Goal: Go to known website: Access a specific website the user already knows

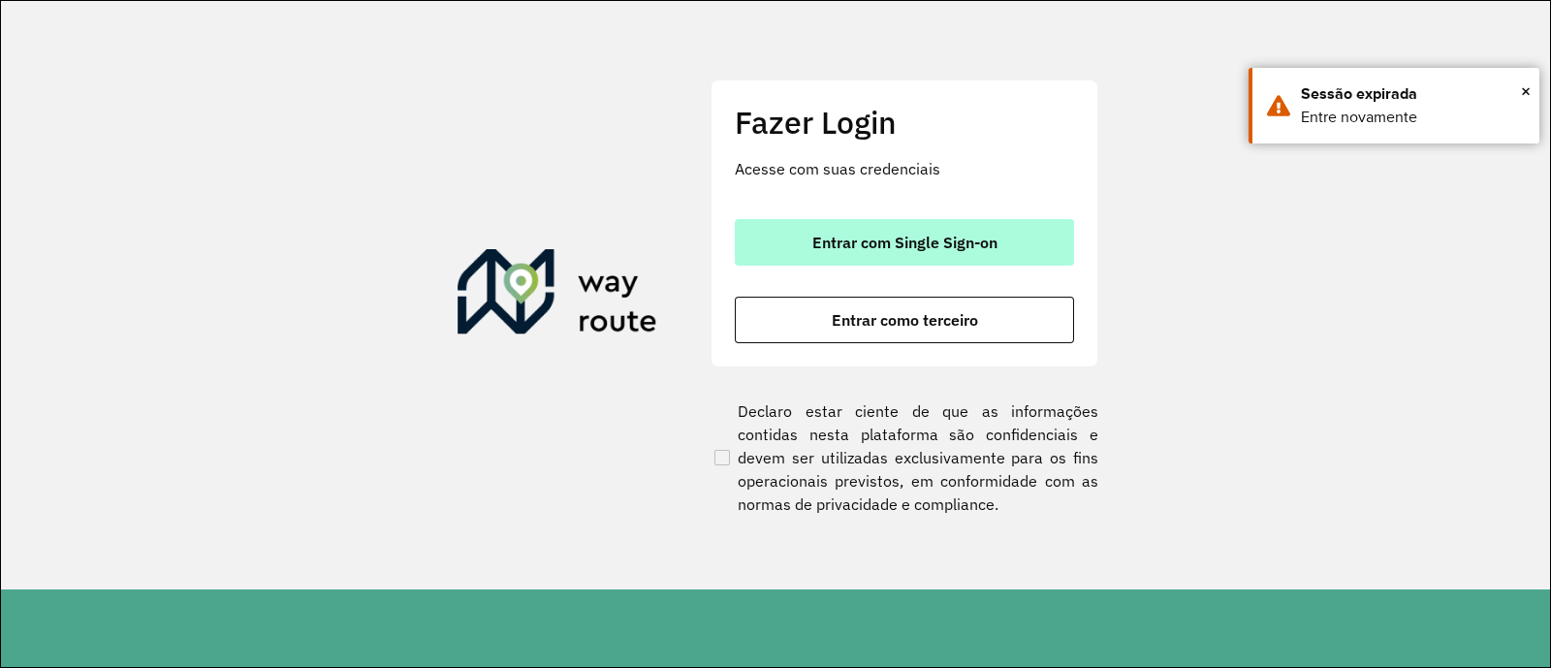
click at [887, 261] on button "Entrar com Single Sign-on" at bounding box center [904, 242] width 339 height 47
click at [949, 249] on span "Entrar com Single Sign-on" at bounding box center [904, 243] width 185 height 16
